Goal: Information Seeking & Learning: Learn about a topic

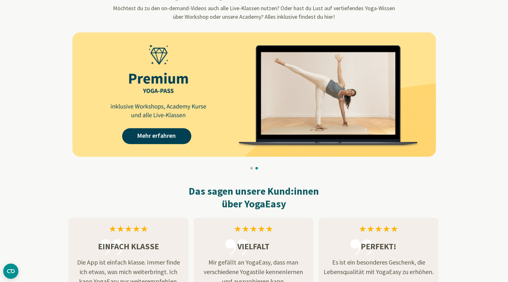
scroll to position [545, 0]
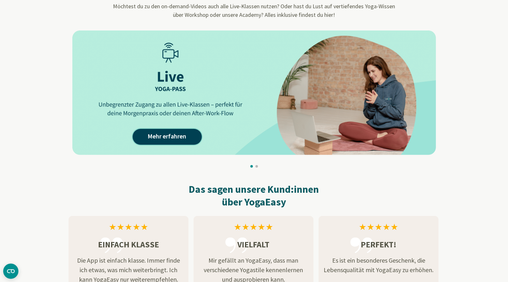
click at [167, 132] on link "Mehr erfahren" at bounding box center [167, 137] width 69 height 16
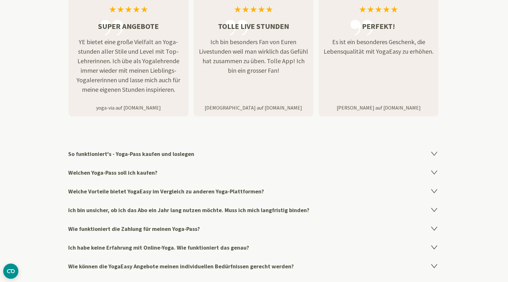
scroll to position [935, 0]
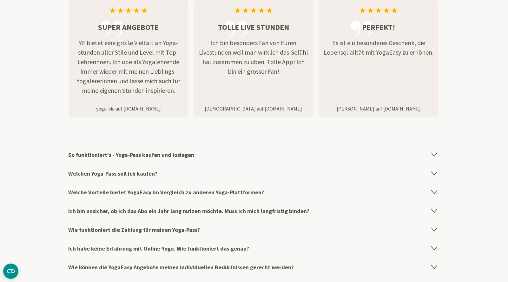
click at [436, 153] on icon at bounding box center [433, 154] width 5 height 3
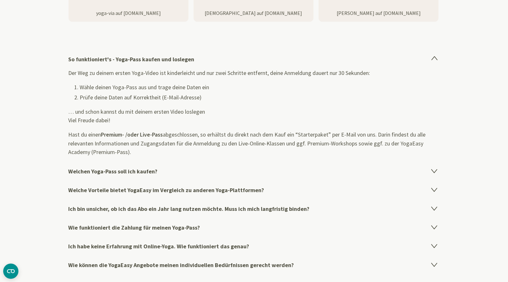
scroll to position [1032, 0]
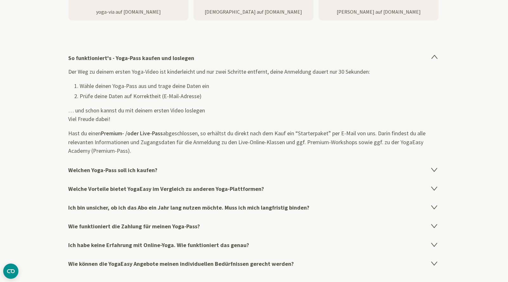
click at [435, 168] on icon at bounding box center [433, 169] width 5 height 3
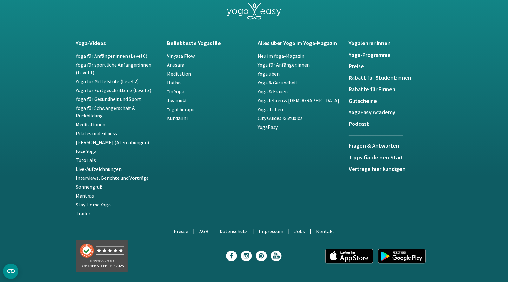
scroll to position [1516, 0]
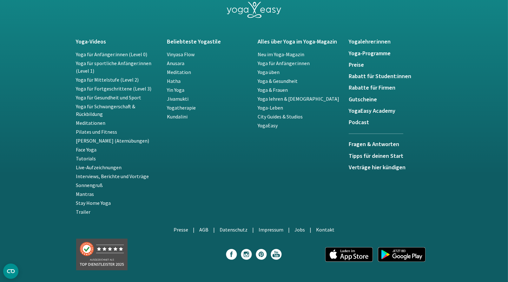
click at [138, 85] on link "Yoga für Fortgeschrittene (Level 3)" at bounding box center [114, 88] width 76 height 6
